Goal: Check status: Check status

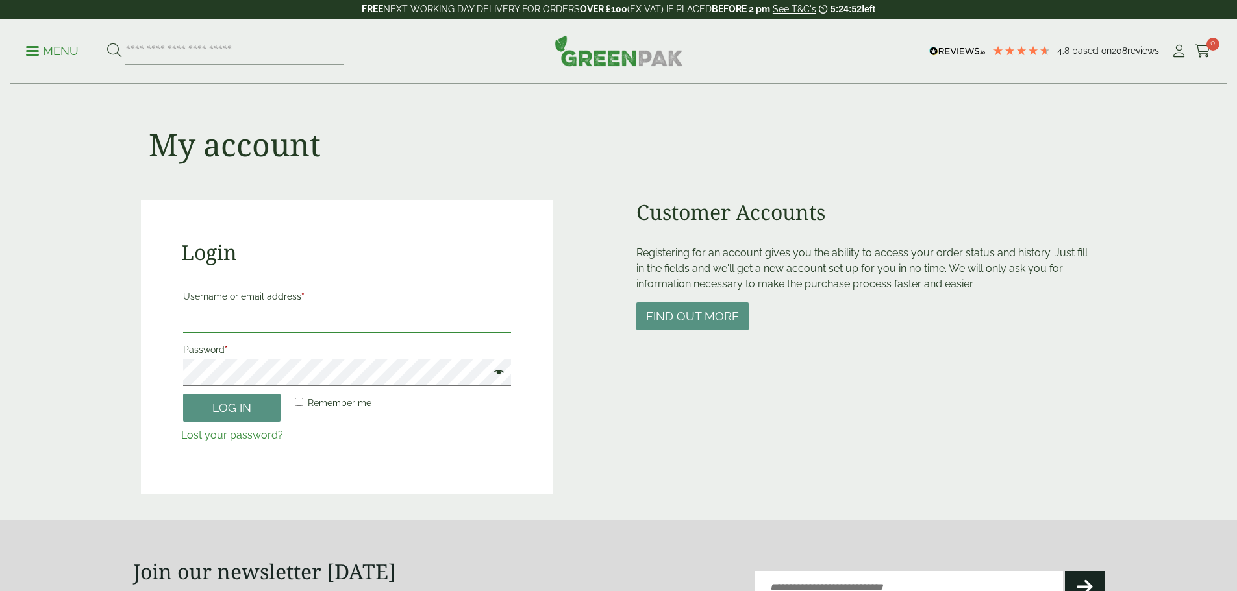
click at [317, 320] on input "Username or email address *" at bounding box center [347, 319] width 328 height 27
type input "**********"
click at [249, 400] on button "Log in" at bounding box center [231, 408] width 97 height 28
click at [183, 394] on button "Log in" at bounding box center [231, 408] width 97 height 28
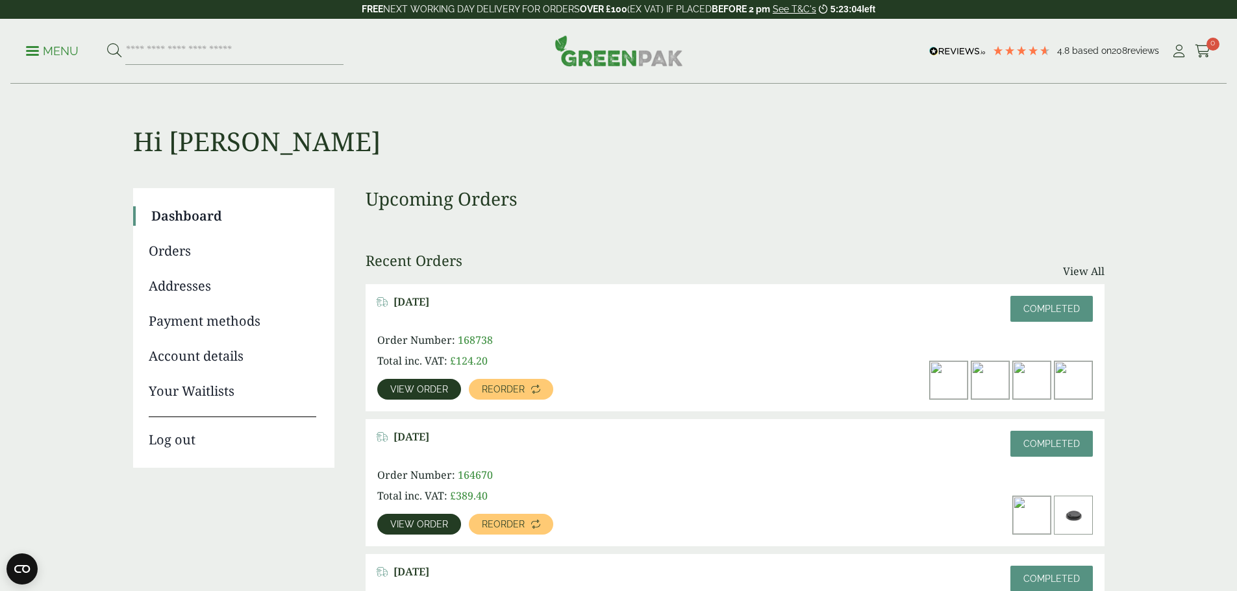
click at [461, 514] on link "View order" at bounding box center [419, 524] width 84 height 21
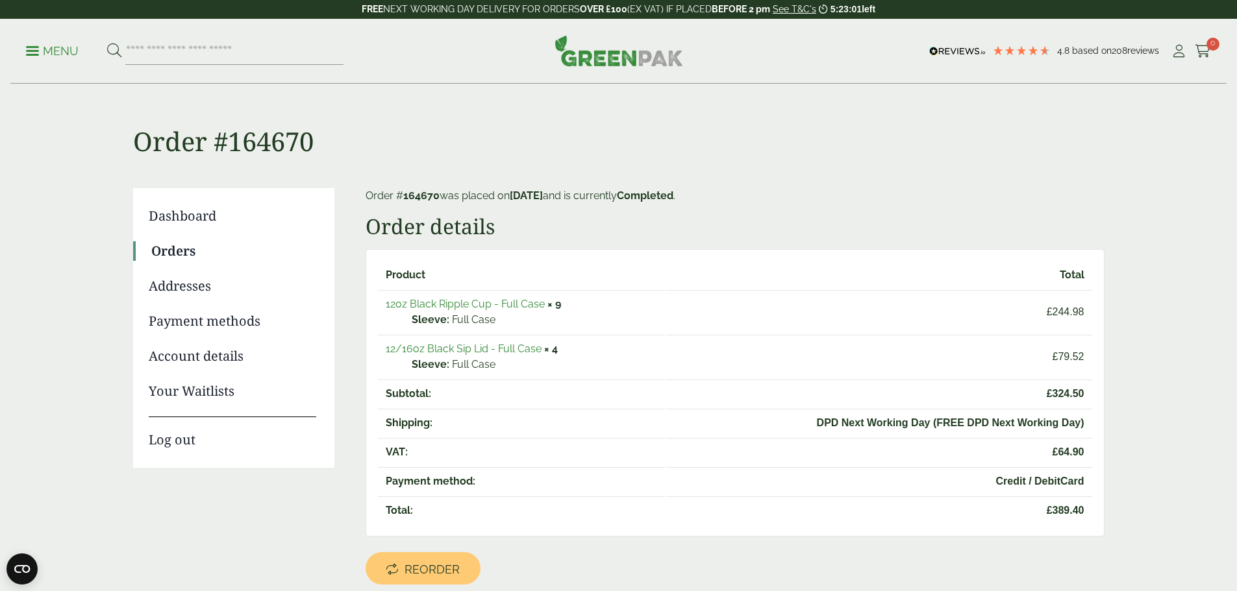
click at [502, 300] on link "12oz Black Ripple Cup - Full Case" at bounding box center [465, 304] width 159 height 12
